Goal: Information Seeking & Learning: Find specific fact

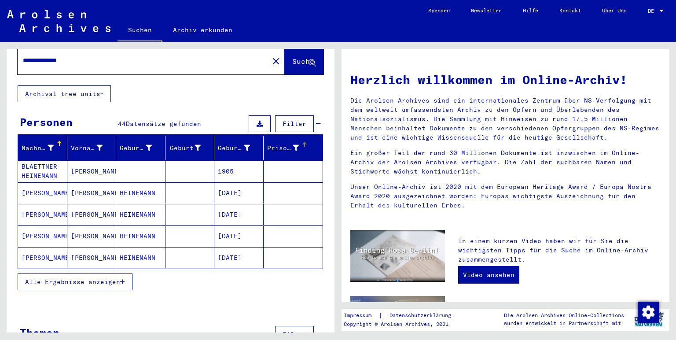
scroll to position [39, 0]
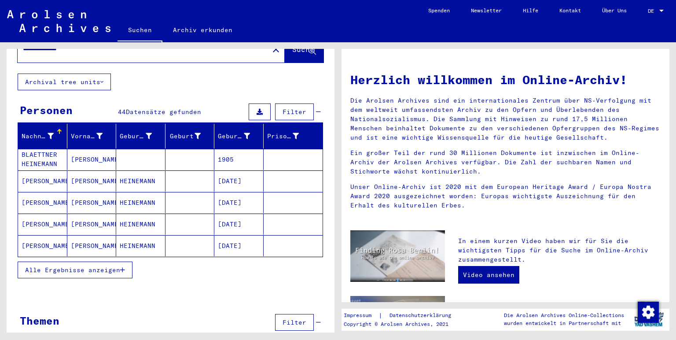
click at [94, 266] on span "Alle Ergebnisse anzeigen" at bounding box center [72, 270] width 95 height 8
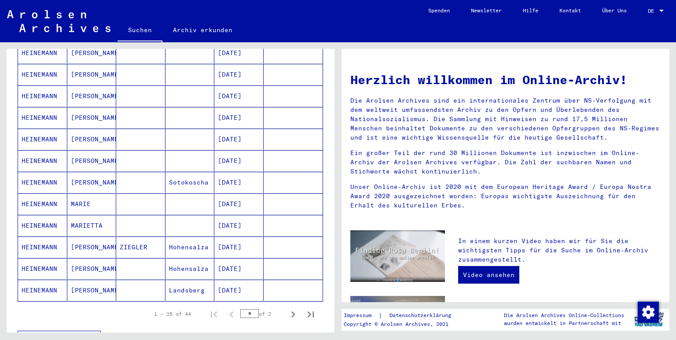
scroll to position [476, 0]
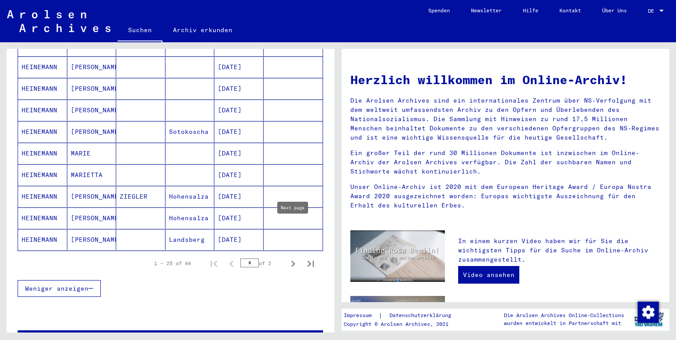
click at [295, 257] on icon "Next page" at bounding box center [293, 263] width 12 height 12
type input "*"
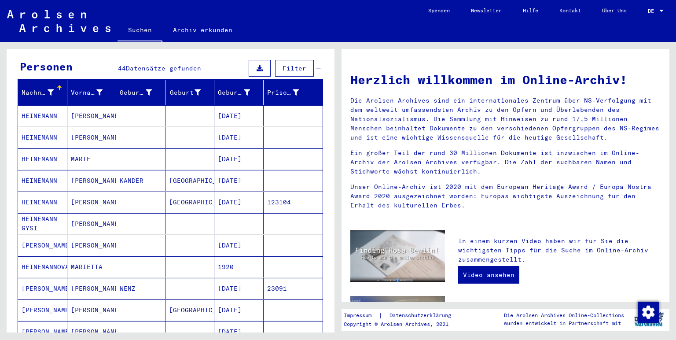
scroll to position [66, 0]
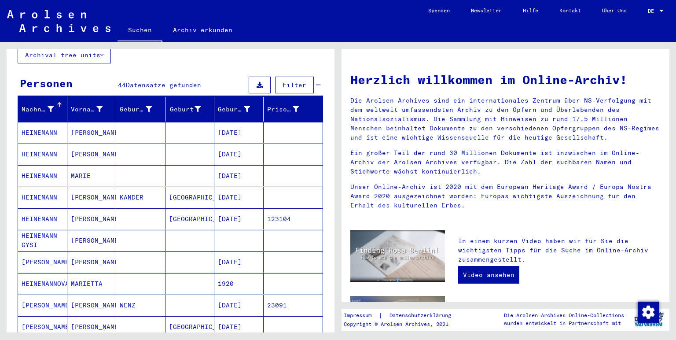
click at [274, 294] on mat-cell "23091" at bounding box center [293, 304] width 59 height 21
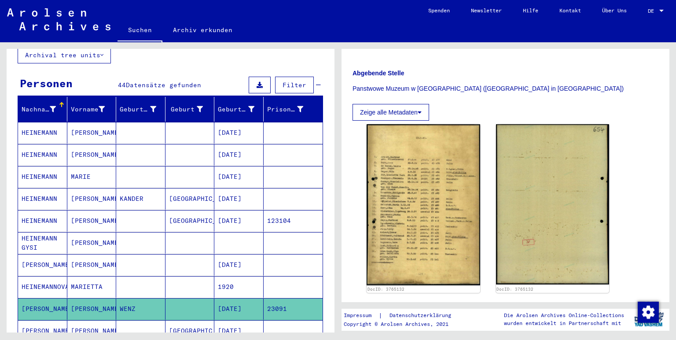
scroll to position [146, 0]
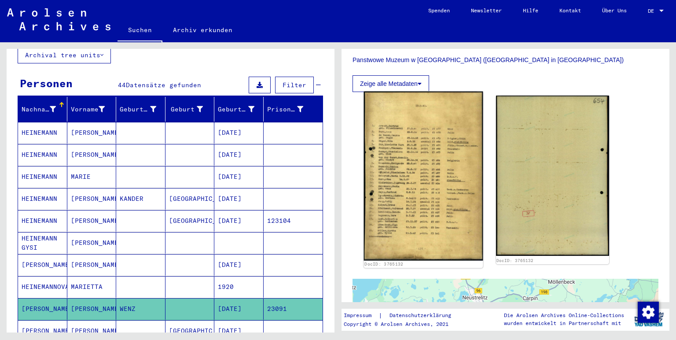
click at [416, 179] on img at bounding box center [423, 176] width 119 height 169
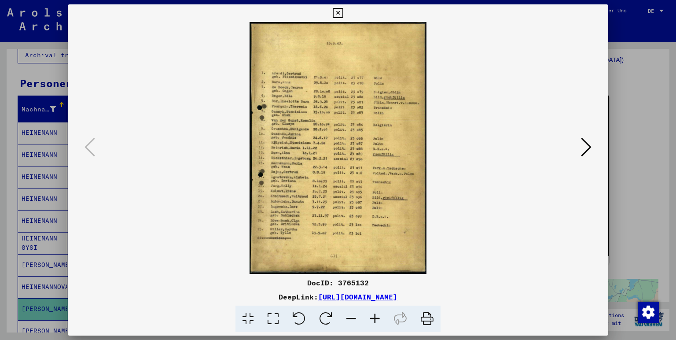
drag, startPoint x: 300, startPoint y: 283, endPoint x: 493, endPoint y: 304, distance: 194.3
click at [493, 304] on div "DocID: 3765132 DeepLink: [URL][DOMAIN_NAME]" at bounding box center [338, 304] width 541 height 55
copy div "DocID: 3765132 DeepLink: [URL][DOMAIN_NAME]"
click at [590, 151] on button at bounding box center [586, 147] width 16 height 25
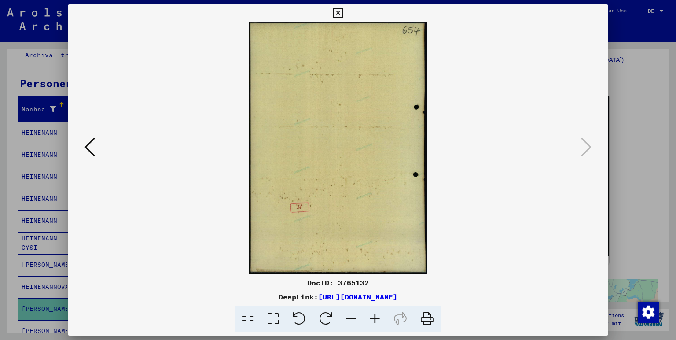
click at [84, 154] on icon at bounding box center [89, 146] width 11 height 21
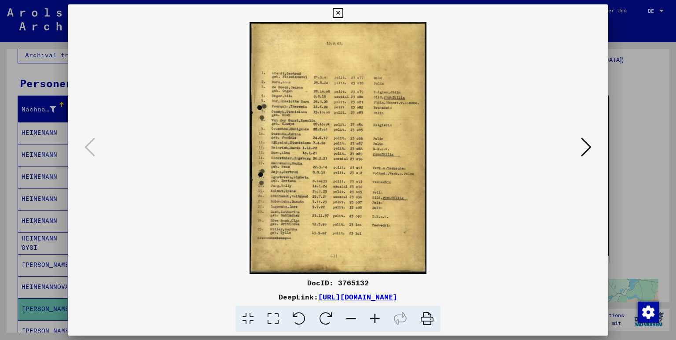
click at [343, 18] on icon at bounding box center [338, 13] width 10 height 11
